Goal: Task Accomplishment & Management: Manage account settings

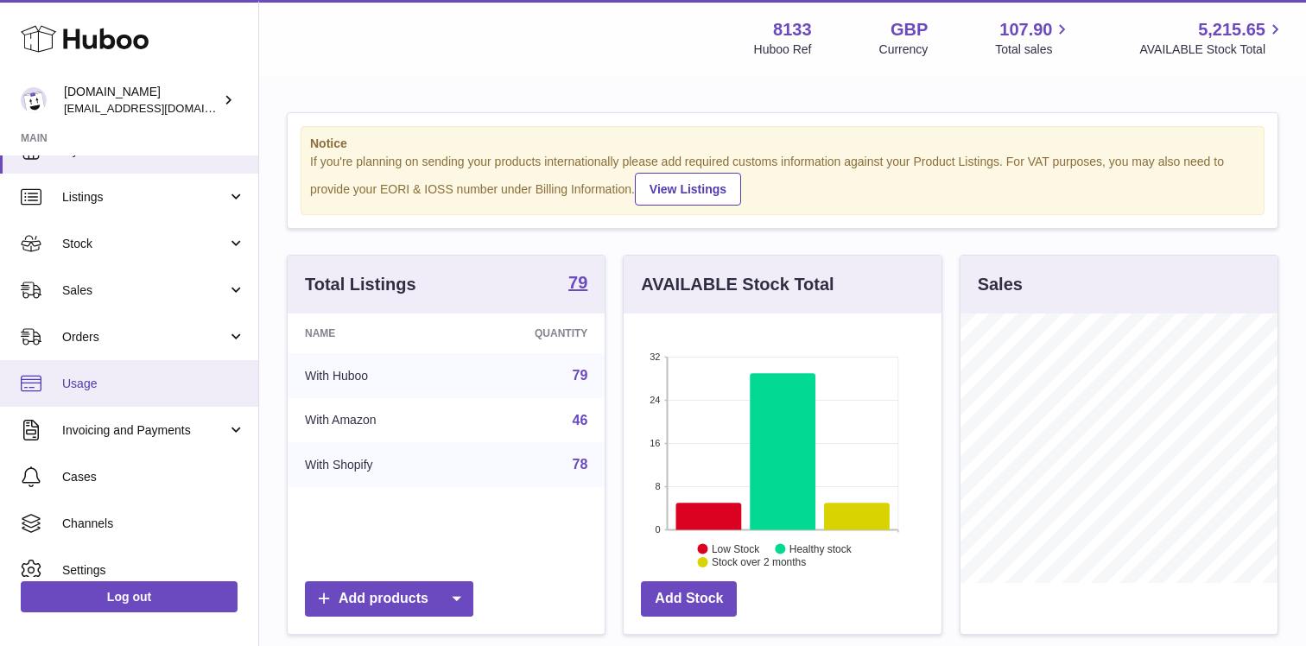
scroll to position [39, 0]
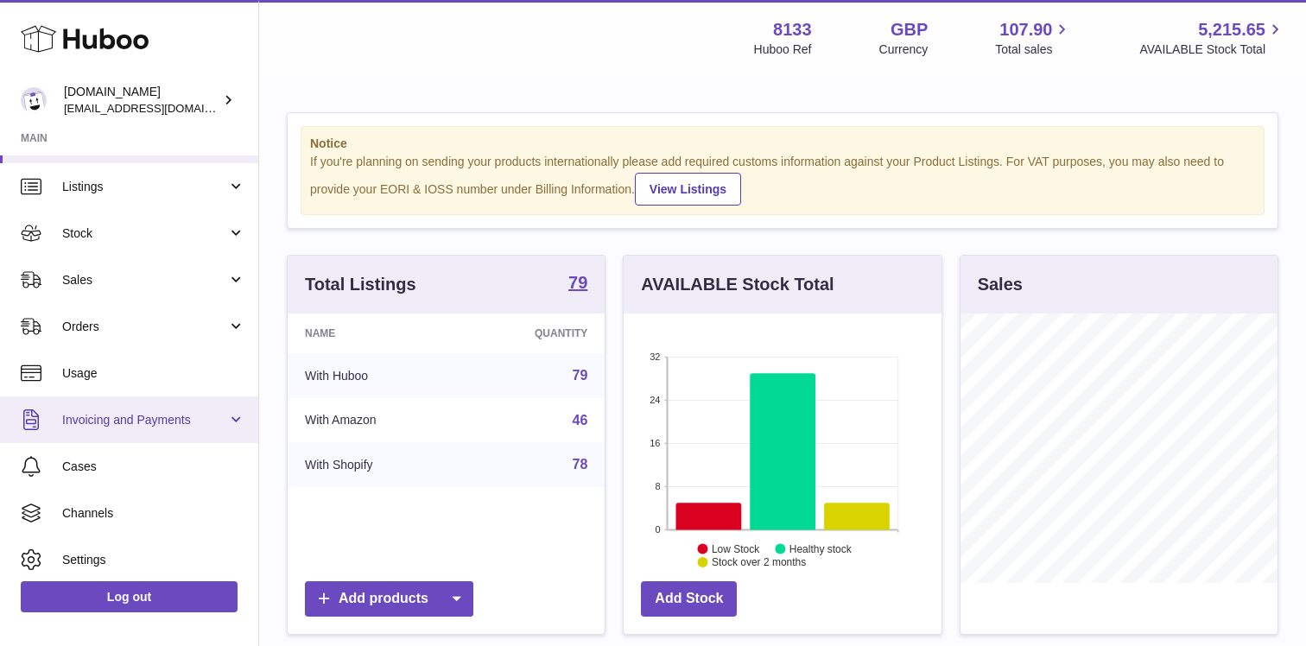
click at [162, 422] on span "Invoicing and Payments" at bounding box center [144, 420] width 165 height 16
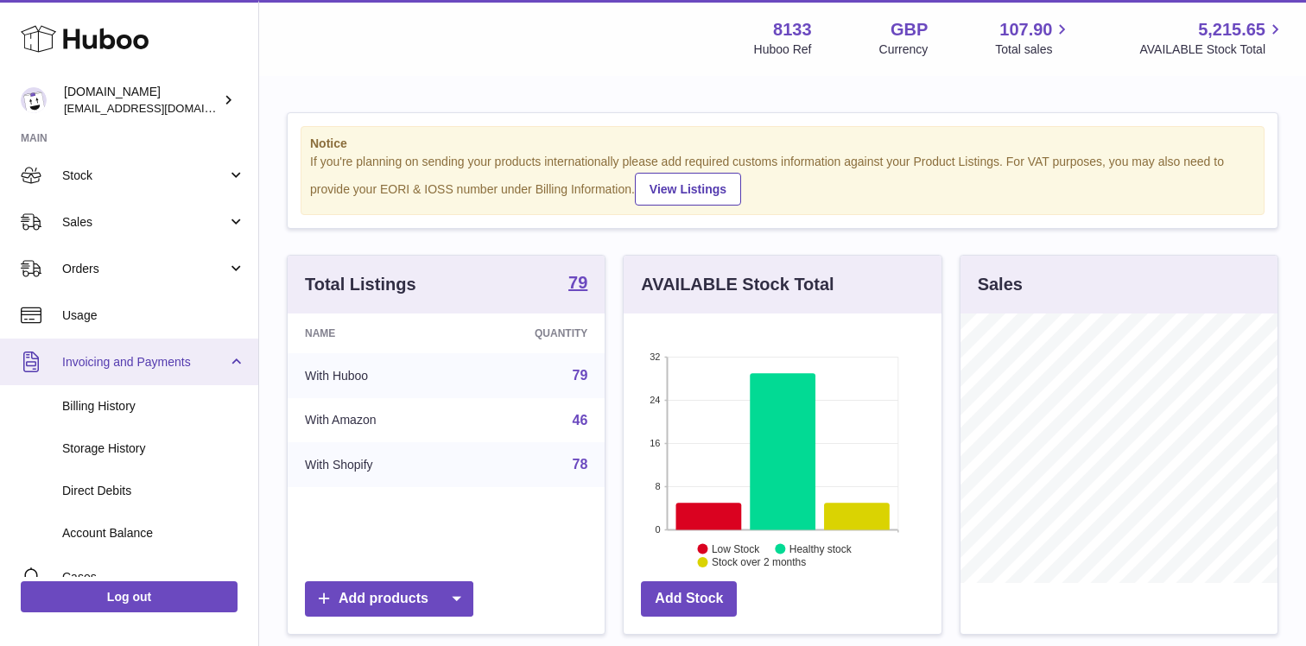
scroll to position [98, 0]
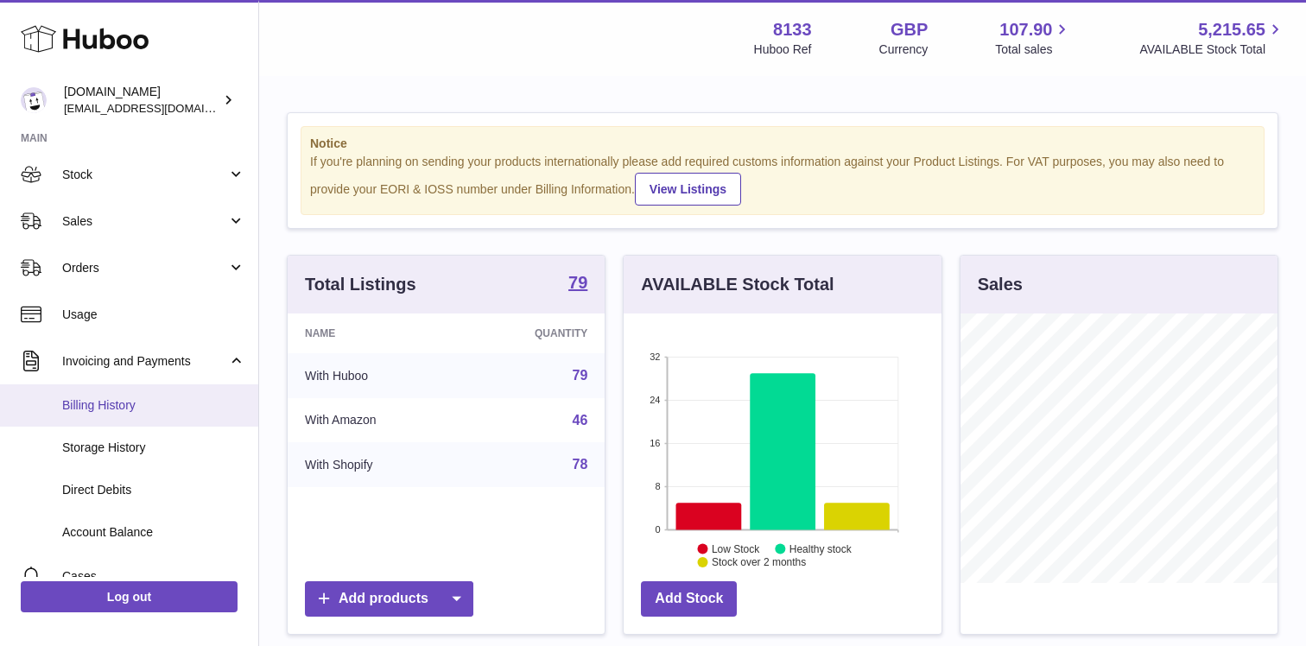
click at [156, 413] on span "Billing History" at bounding box center [153, 405] width 183 height 16
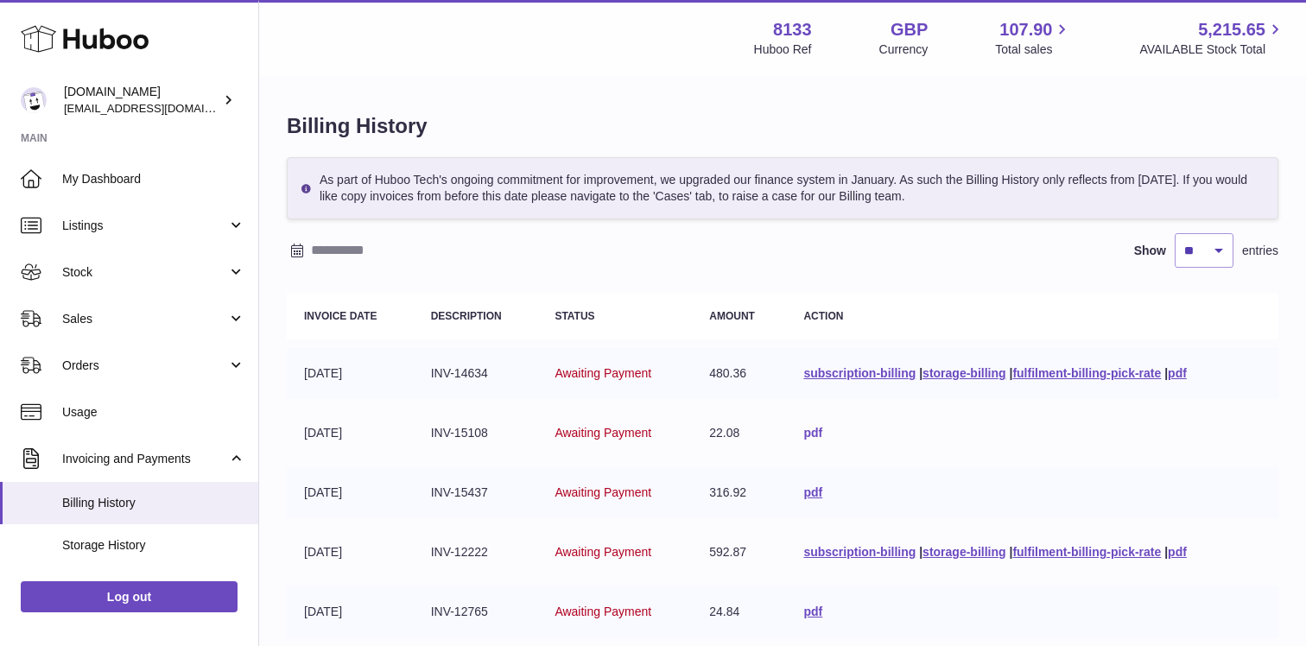
click at [808, 433] on link "pdf" at bounding box center [813, 433] width 19 height 14
click at [205, 97] on div "[DOMAIN_NAME] [EMAIL_ADDRESS][DOMAIN_NAME]" at bounding box center [142, 100] width 156 height 33
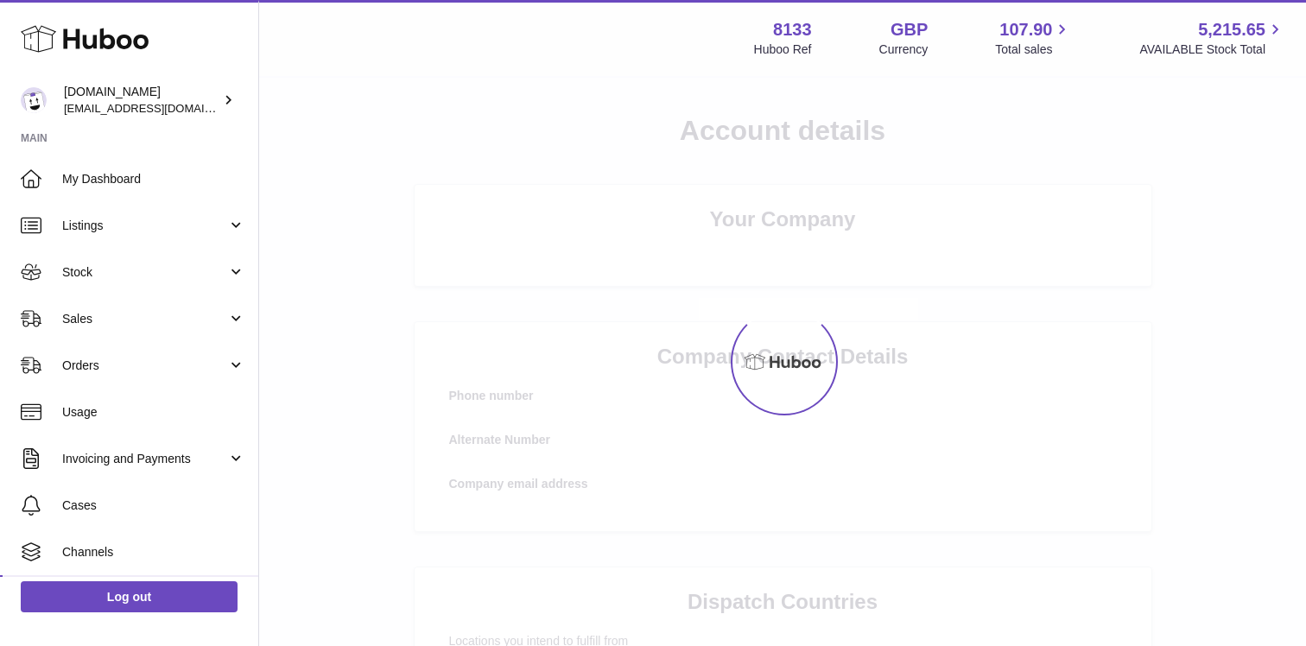
scroll to position [92, 0]
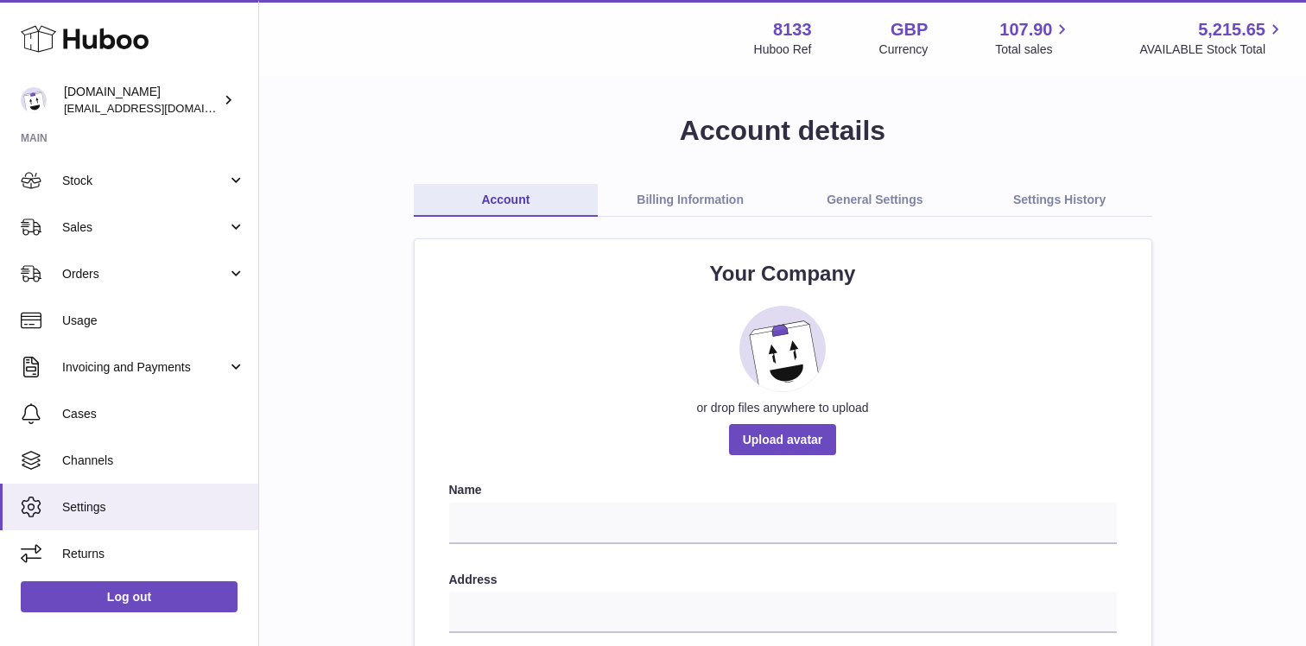
click at [751, 209] on link "Billing Information" at bounding box center [690, 200] width 185 height 33
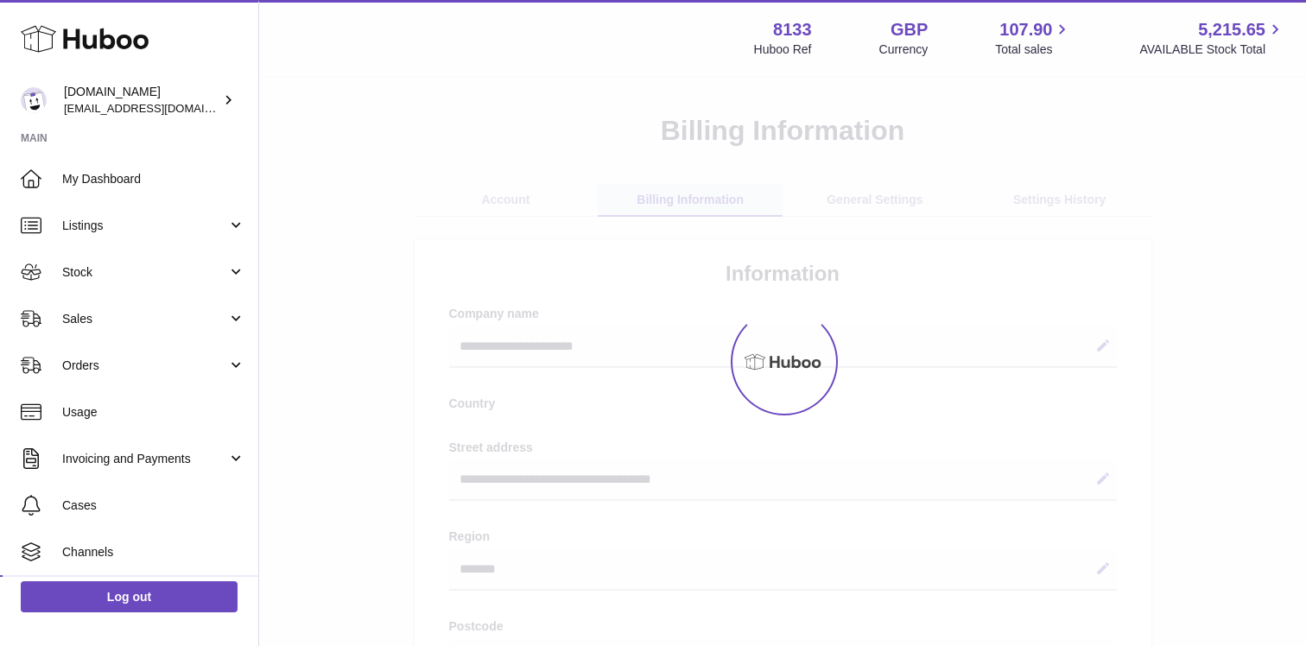
select select "**"
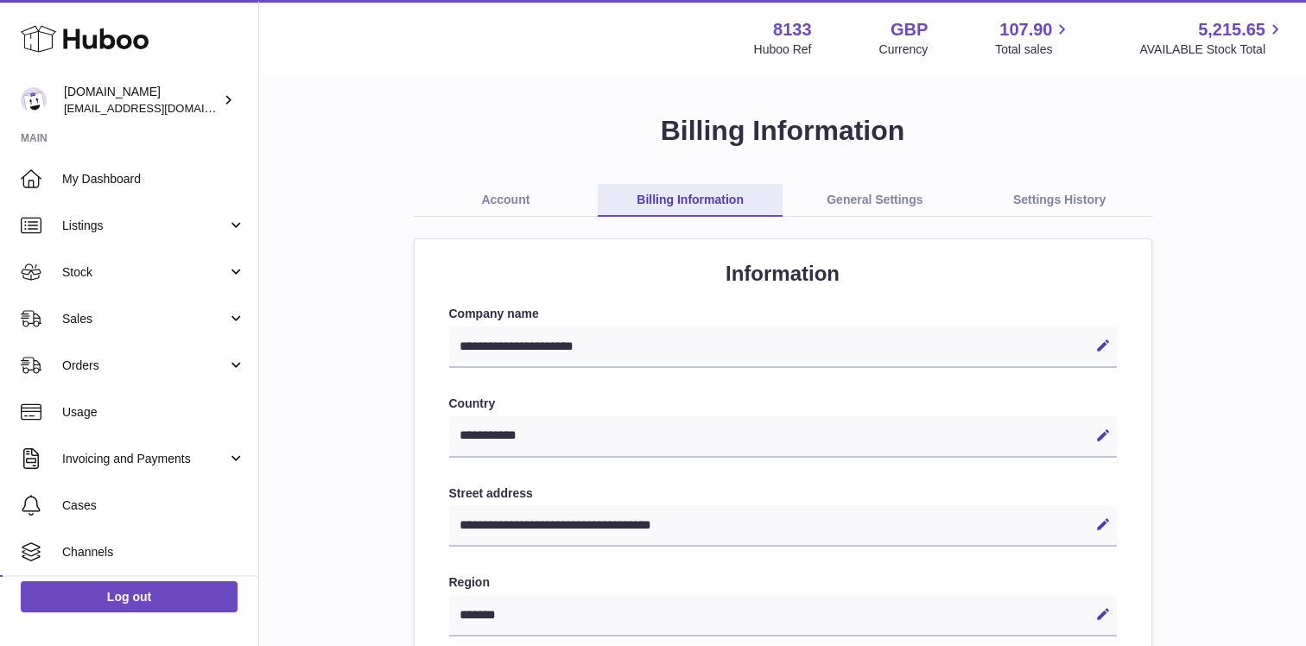
click at [874, 195] on link "General Settings" at bounding box center [875, 200] width 185 height 33
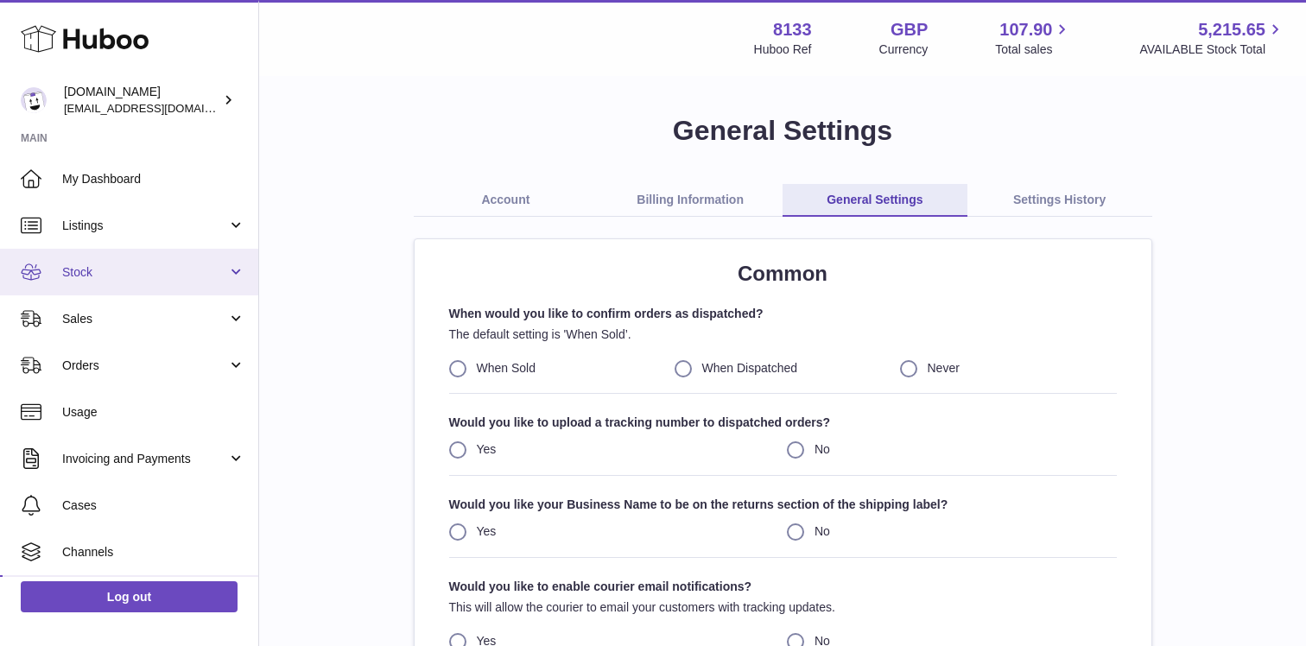
click at [209, 282] on link "Stock" at bounding box center [129, 272] width 258 height 47
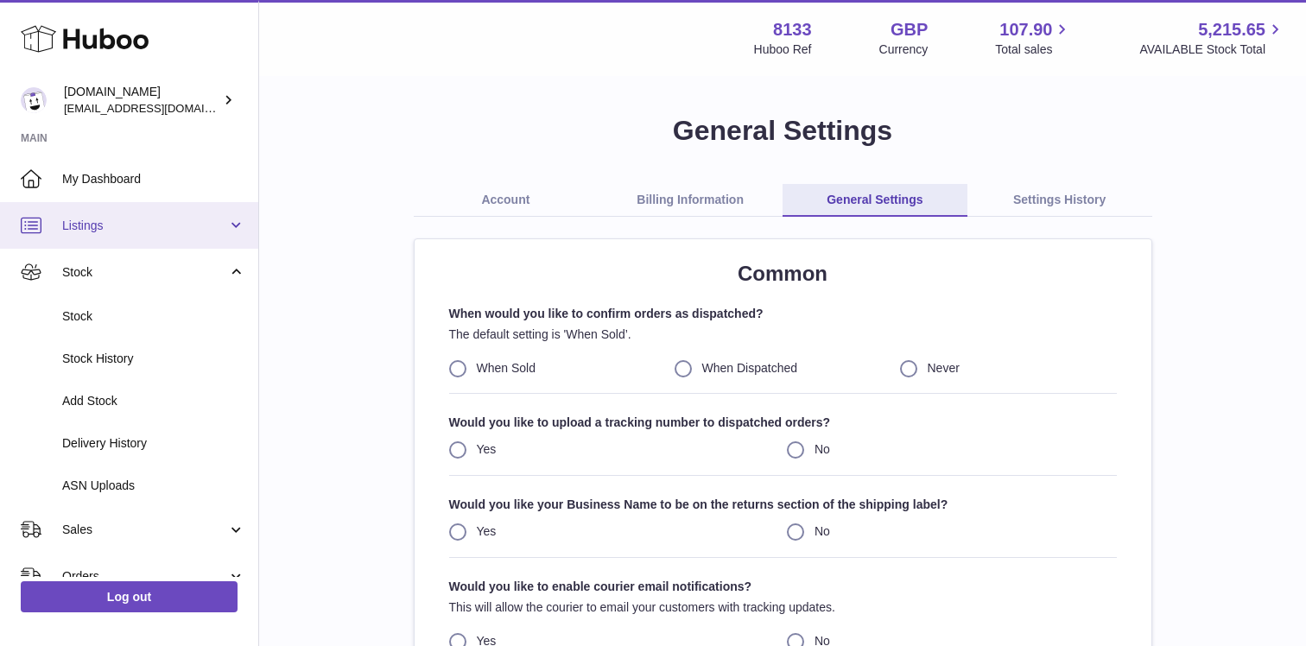
click at [161, 229] on span "Listings" at bounding box center [144, 226] width 165 height 16
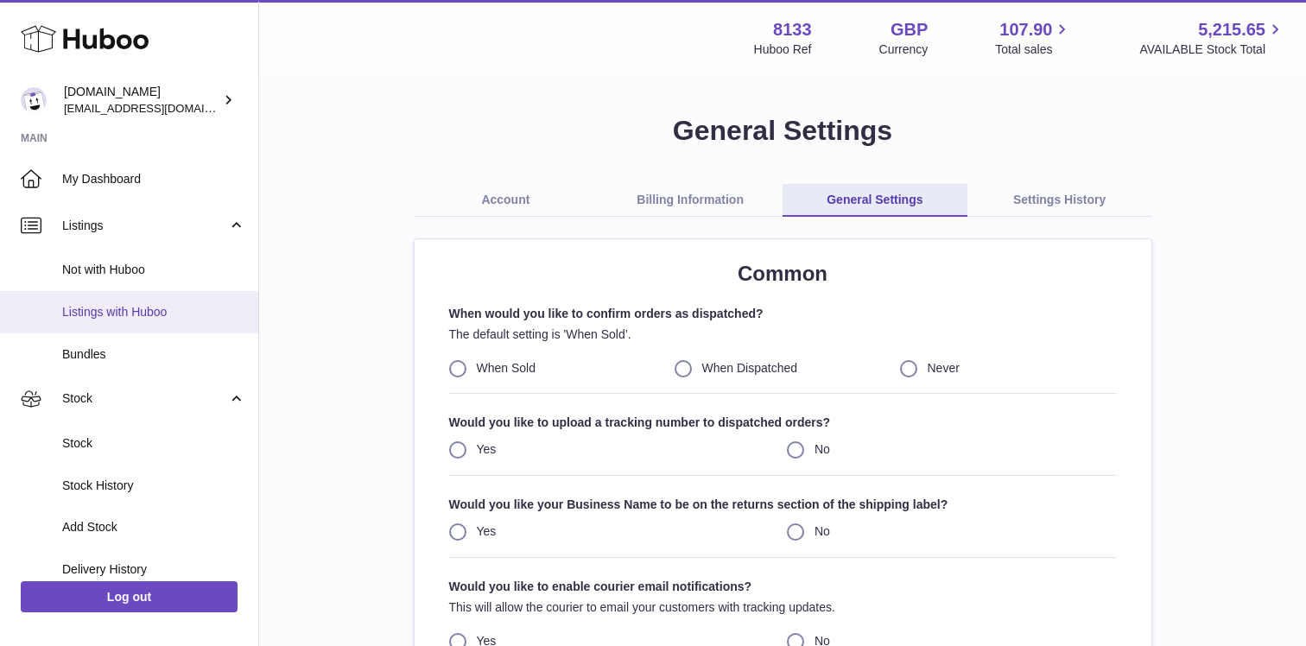
click at [160, 304] on span "Listings with Huboo" at bounding box center [153, 312] width 183 height 16
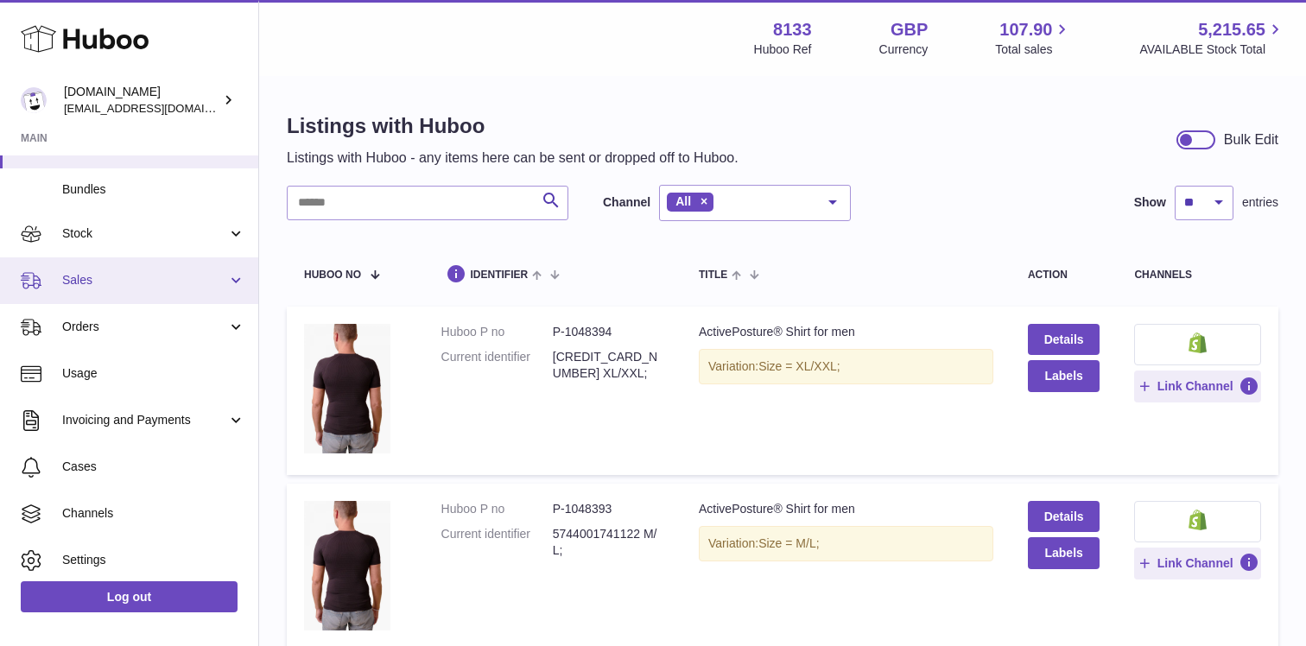
scroll to position [218, 0]
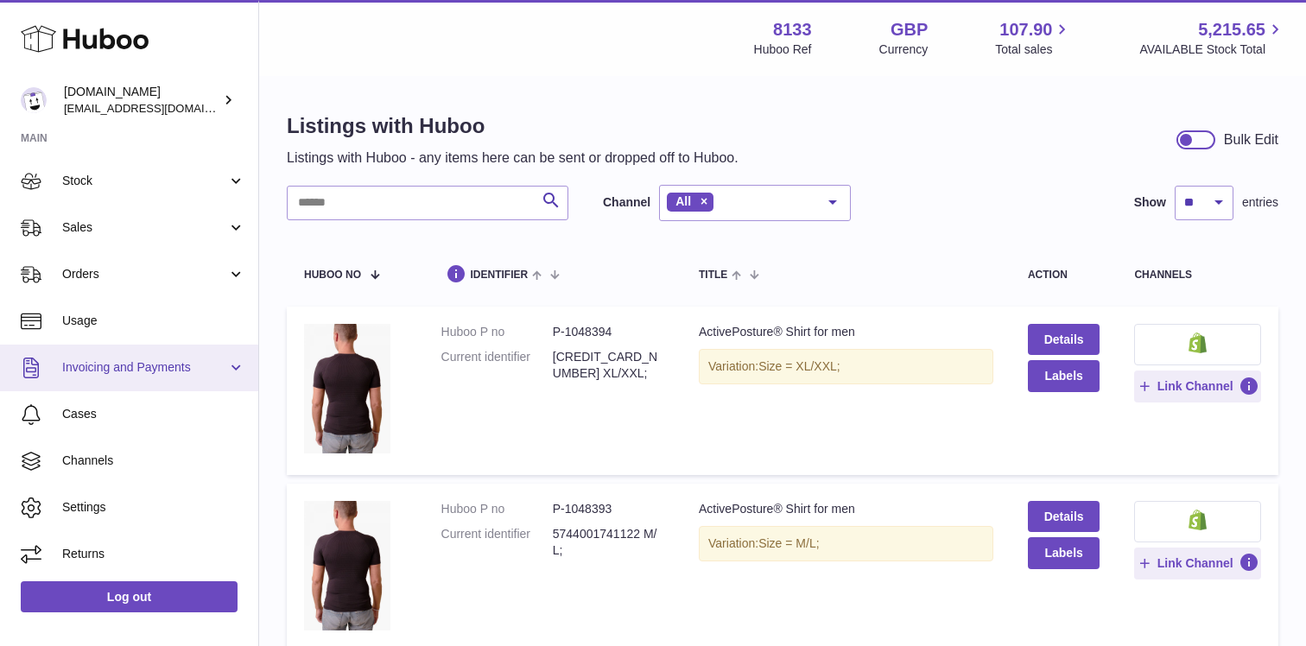
click at [126, 365] on span "Invoicing and Payments" at bounding box center [144, 367] width 165 height 16
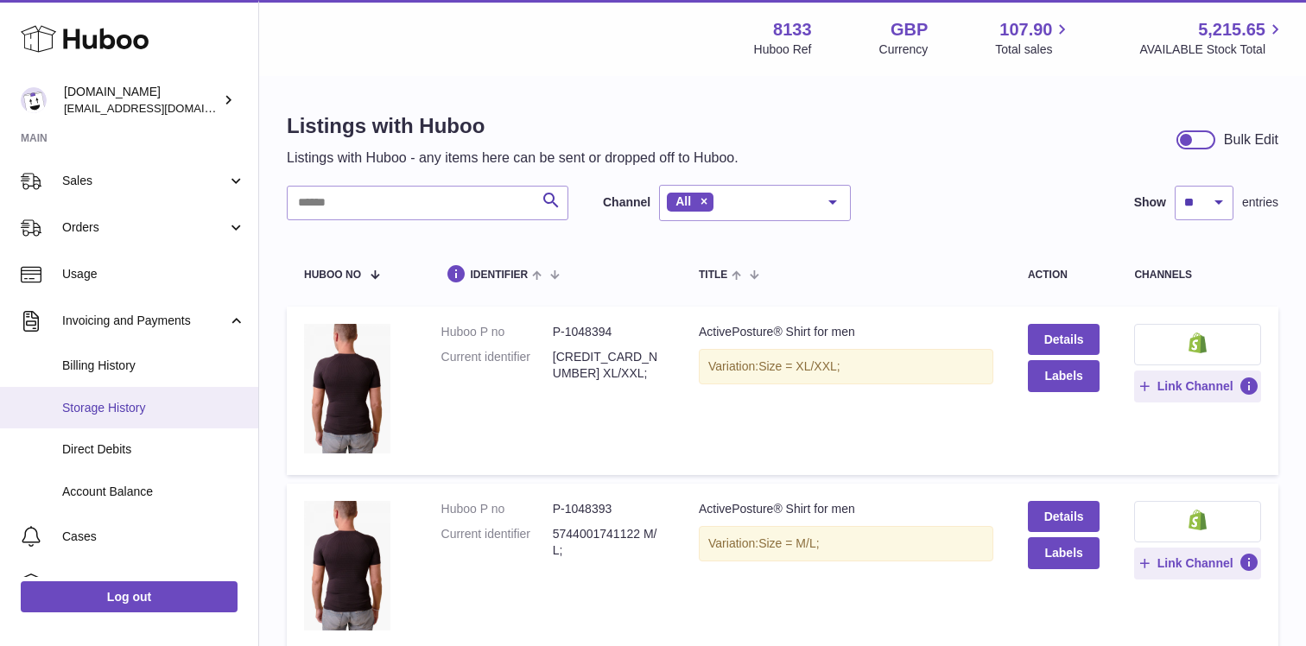
scroll to position [270, 0]
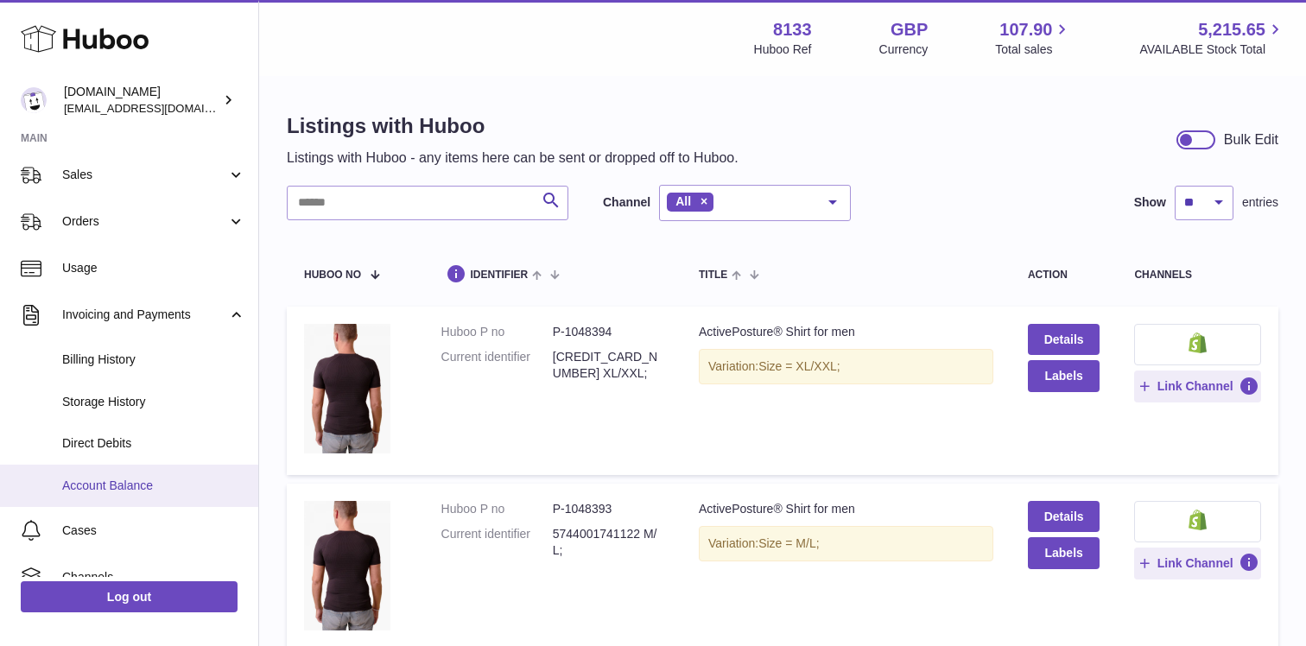
click at [162, 489] on span "Account Balance" at bounding box center [153, 486] width 183 height 16
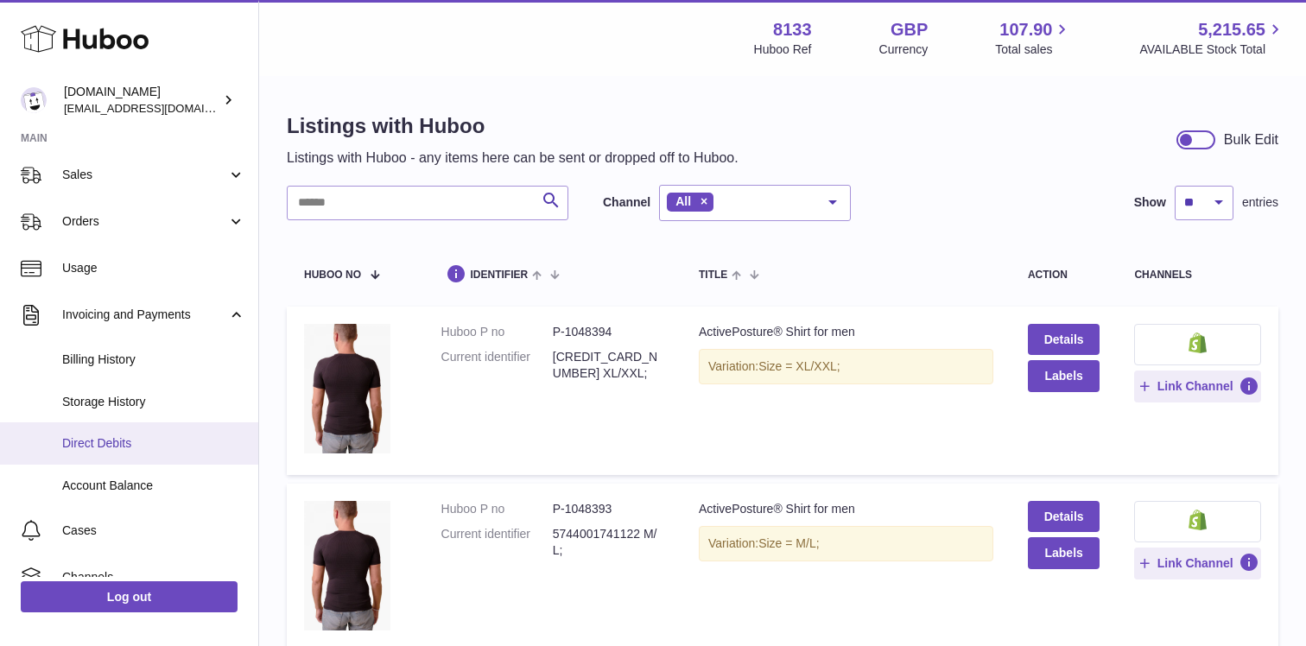
click at [181, 438] on span "Direct Debits" at bounding box center [153, 443] width 183 height 16
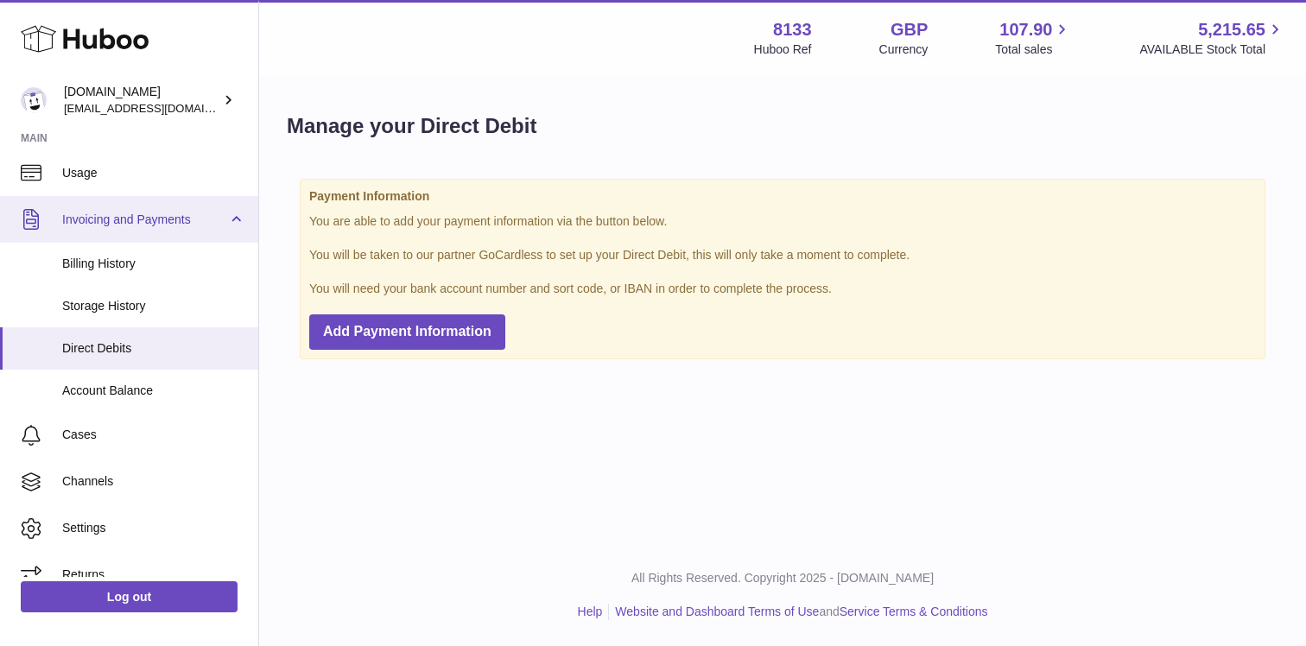
scroll to position [260, 0]
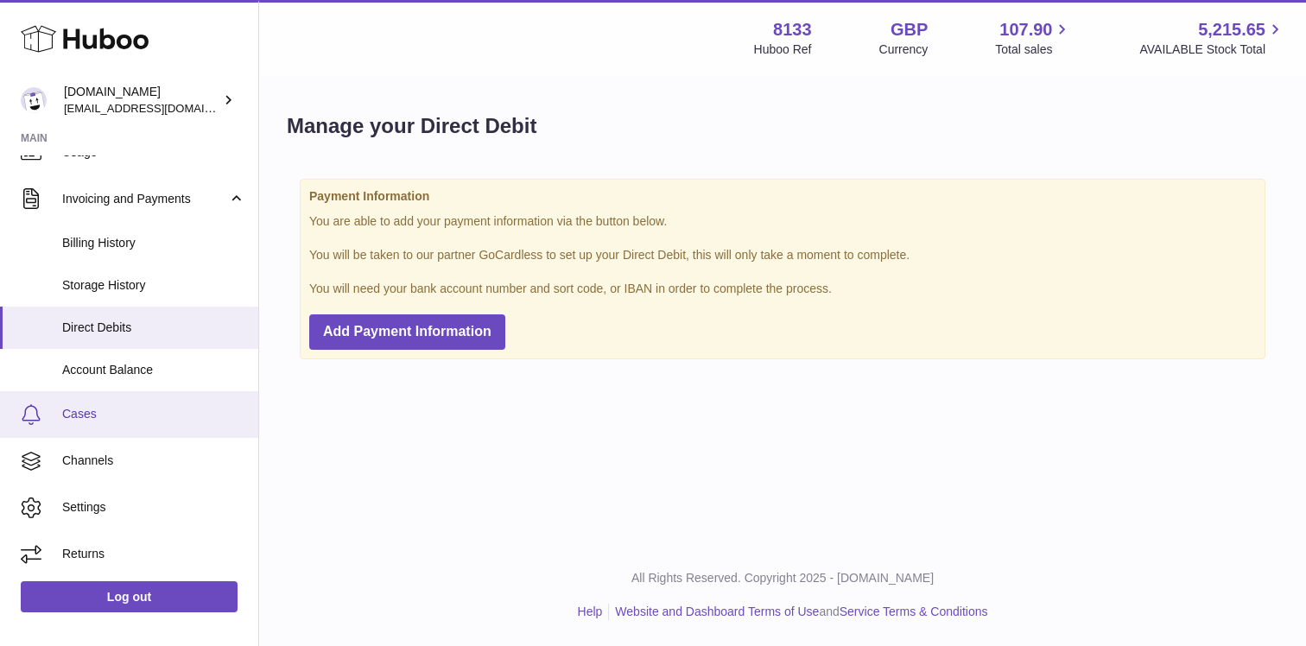
click at [118, 419] on span "Cases" at bounding box center [153, 414] width 183 height 16
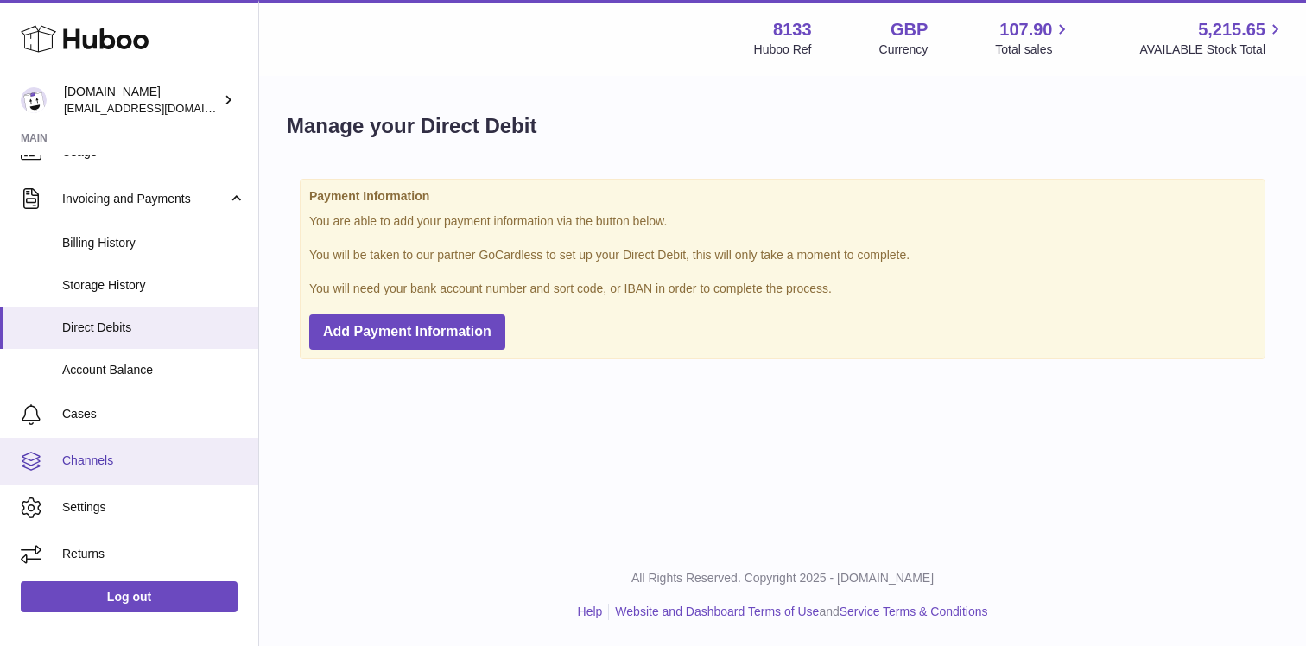
click at [118, 466] on span "Channels" at bounding box center [153, 461] width 183 height 16
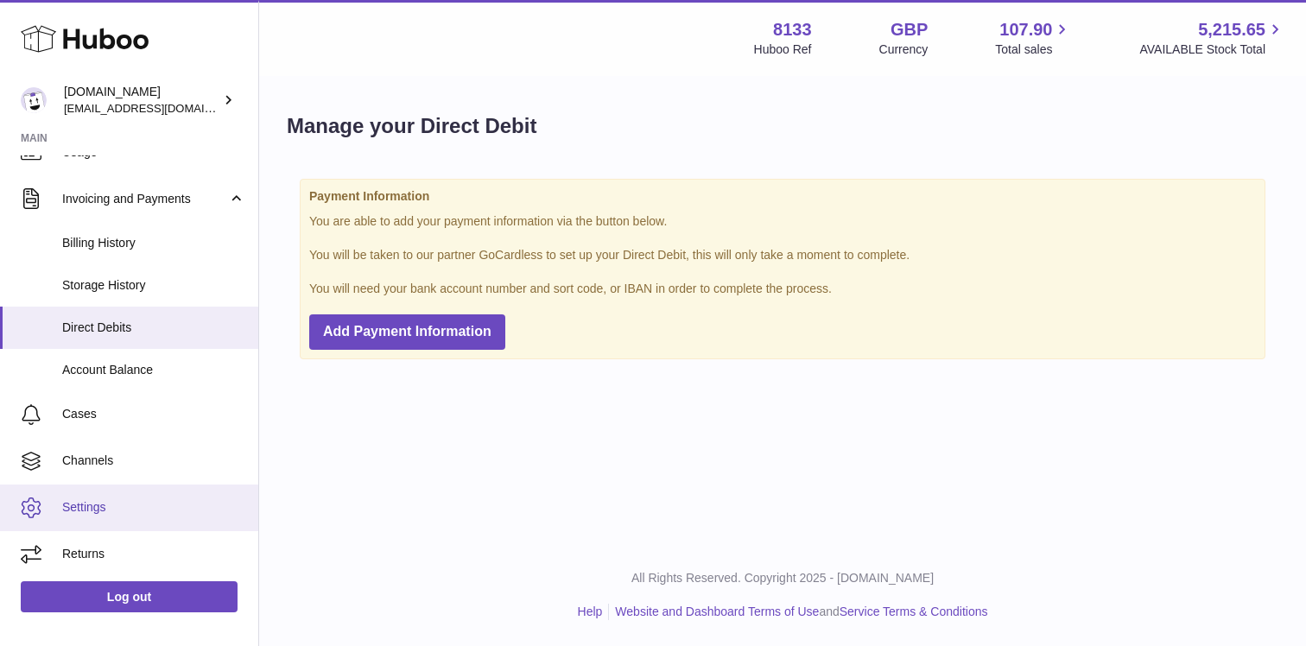
click at [112, 501] on span "Settings" at bounding box center [153, 507] width 183 height 16
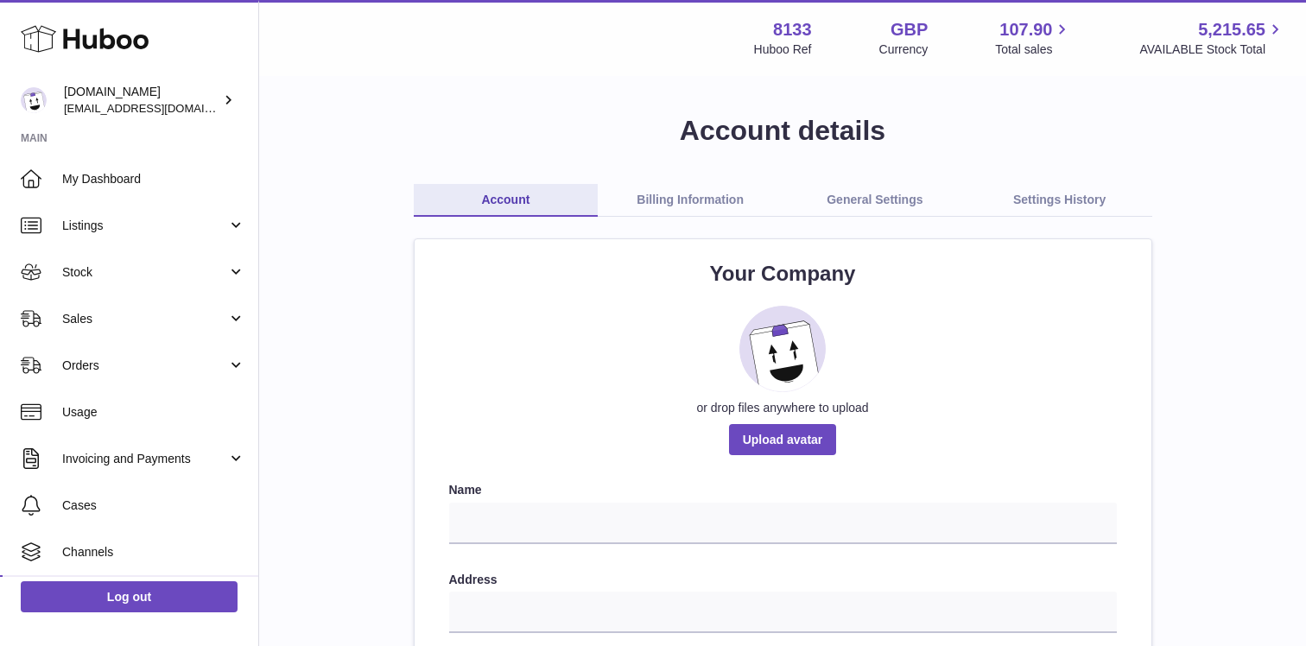
click at [858, 206] on link "General Settings" at bounding box center [875, 200] width 185 height 33
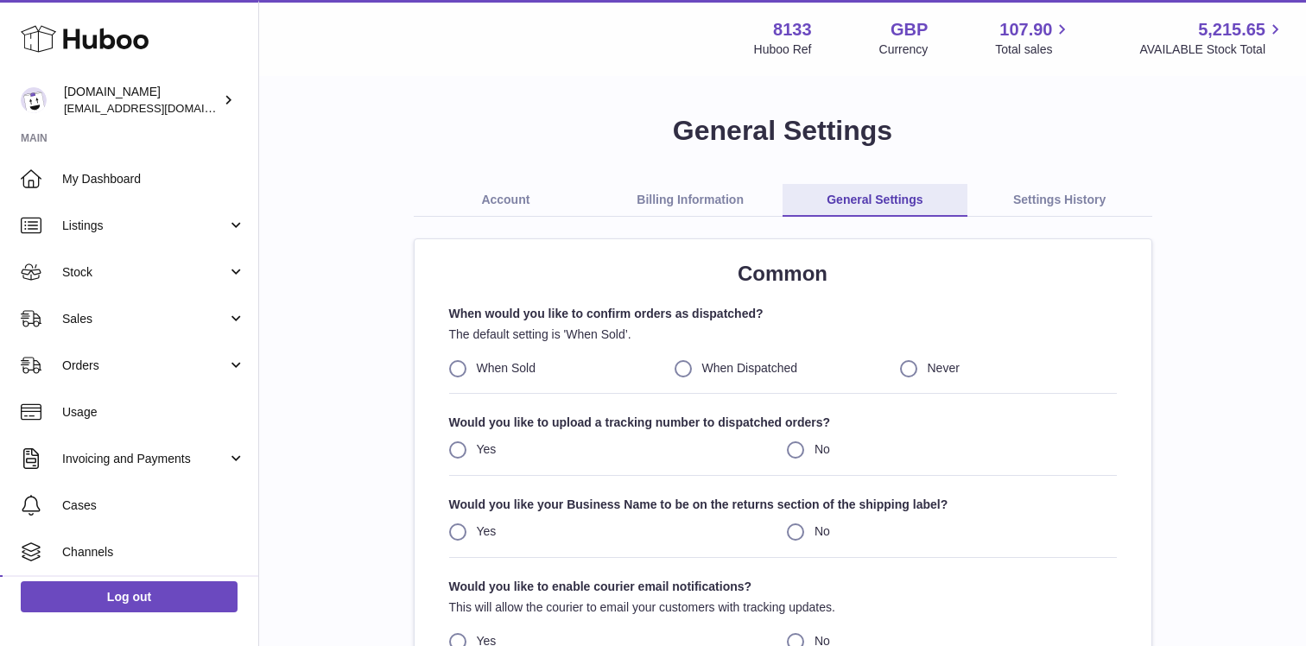
click at [751, 207] on link "Billing Information" at bounding box center [690, 200] width 185 height 33
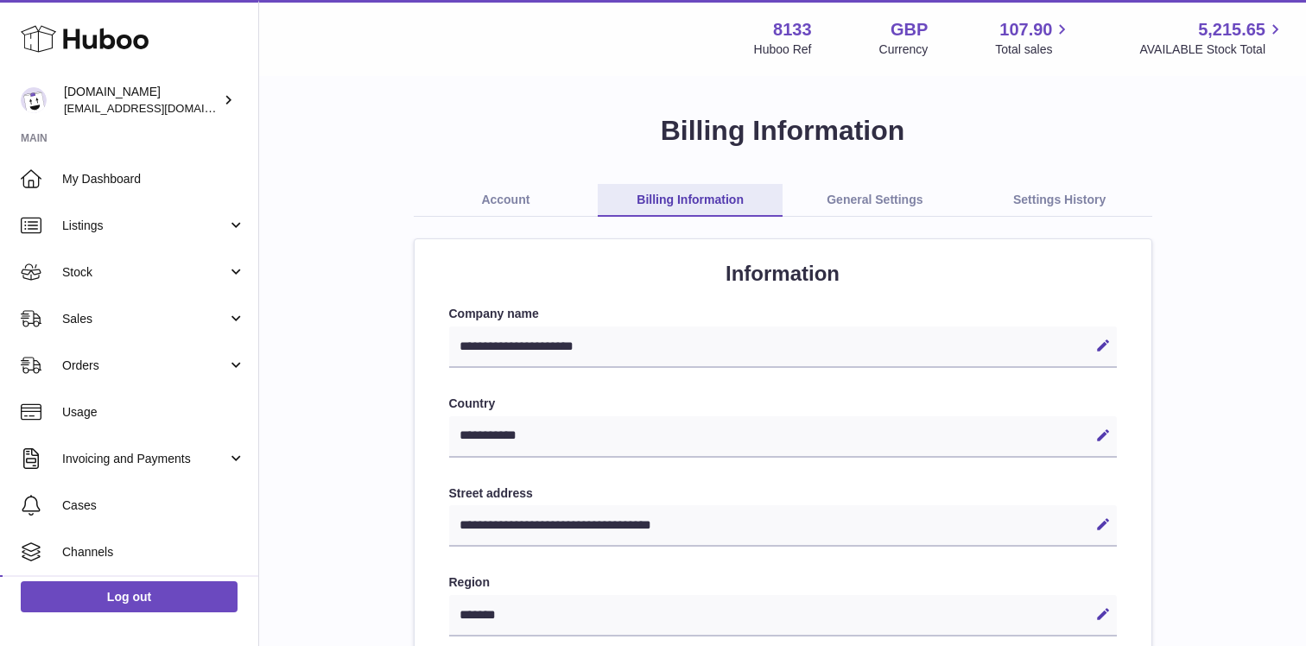
select select "**"
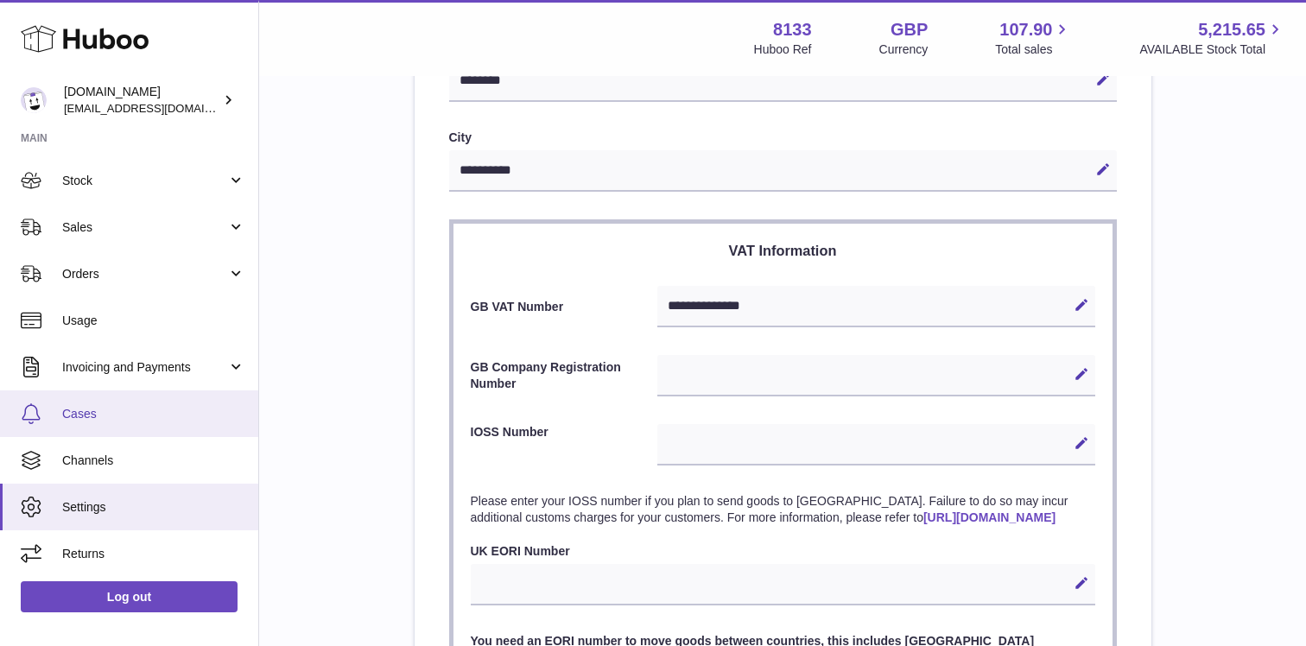
scroll to position [905, 0]
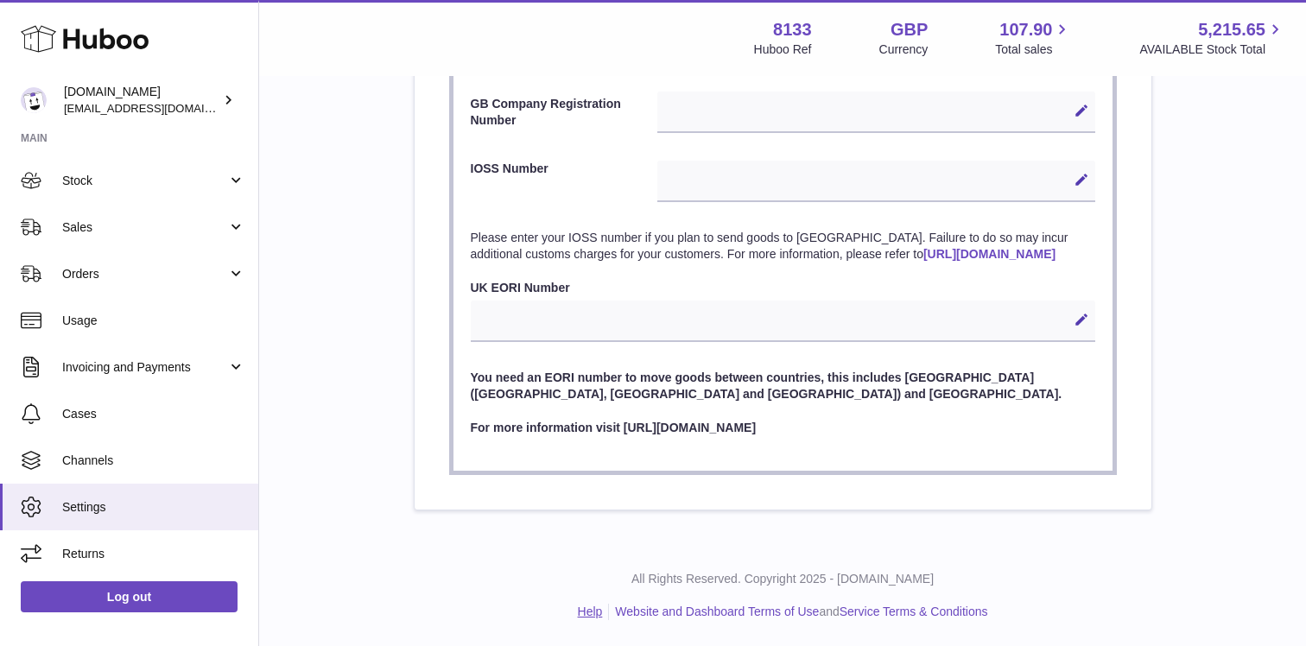
click at [585, 613] on link "Help" at bounding box center [590, 612] width 25 height 14
